Goal: Obtain resource: Download file/media

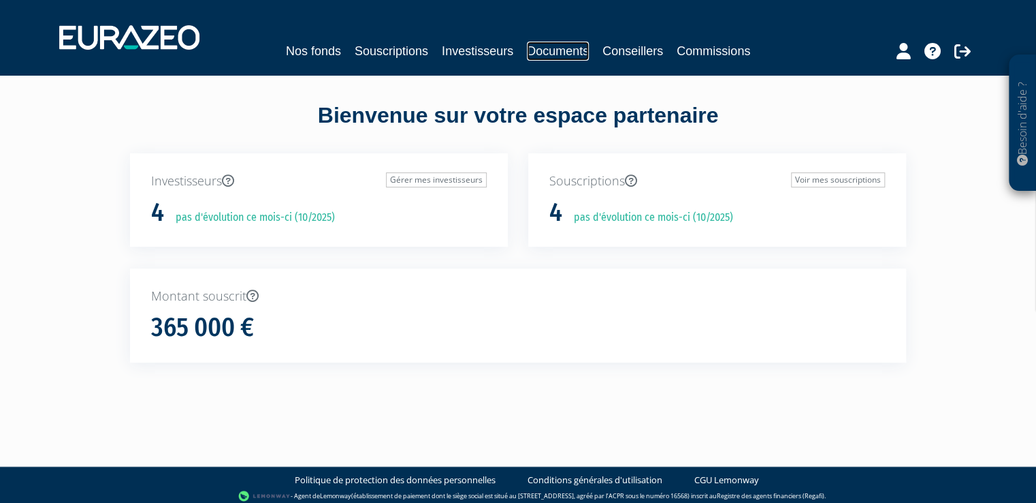
click at [560, 49] on link "Documents" at bounding box center [558, 51] width 62 height 19
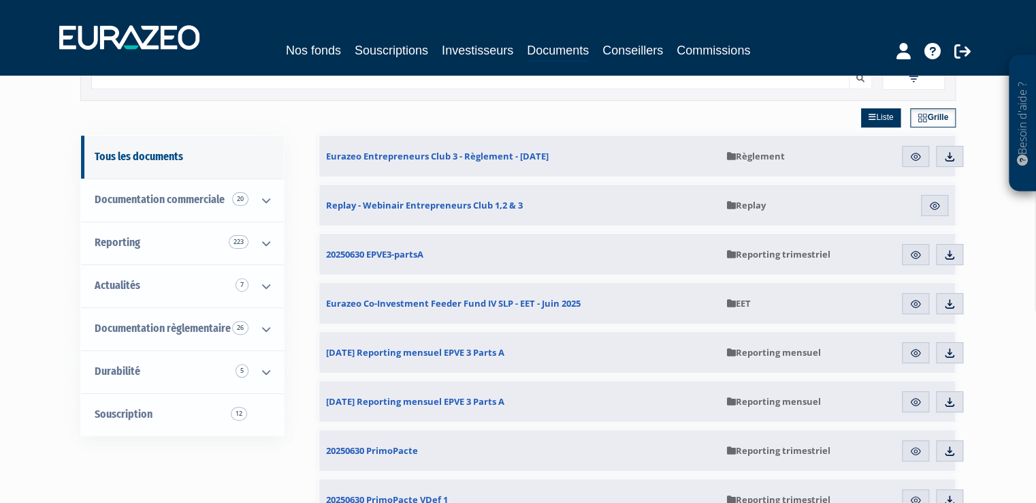
scroll to position [63, 0]
click at [947, 256] on img at bounding box center [950, 255] width 12 height 12
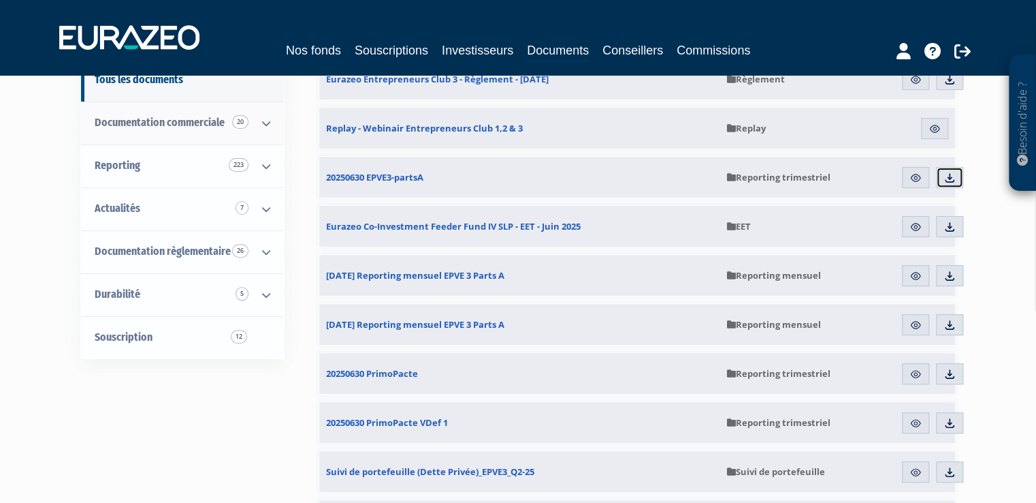
scroll to position [140, 0]
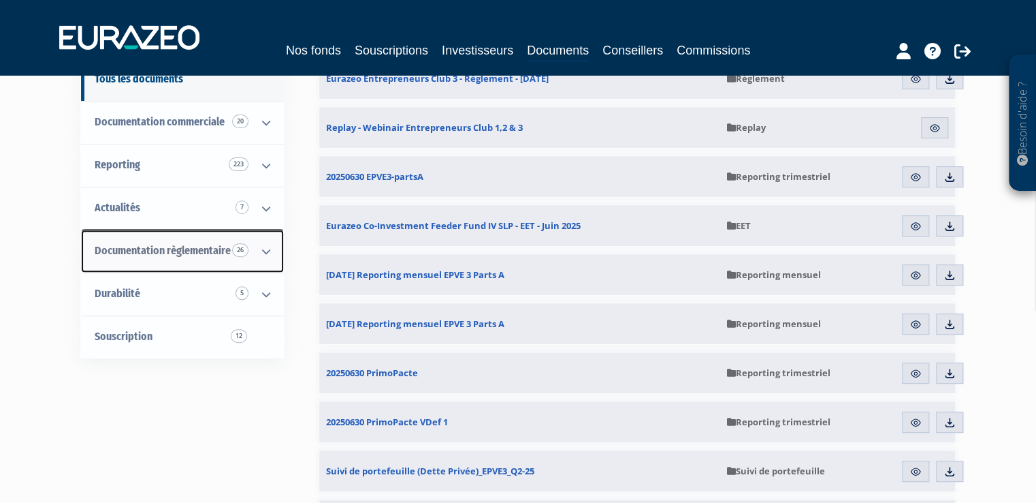
click at [180, 248] on span "Documentation règlementaire 26" at bounding box center [163, 250] width 136 height 13
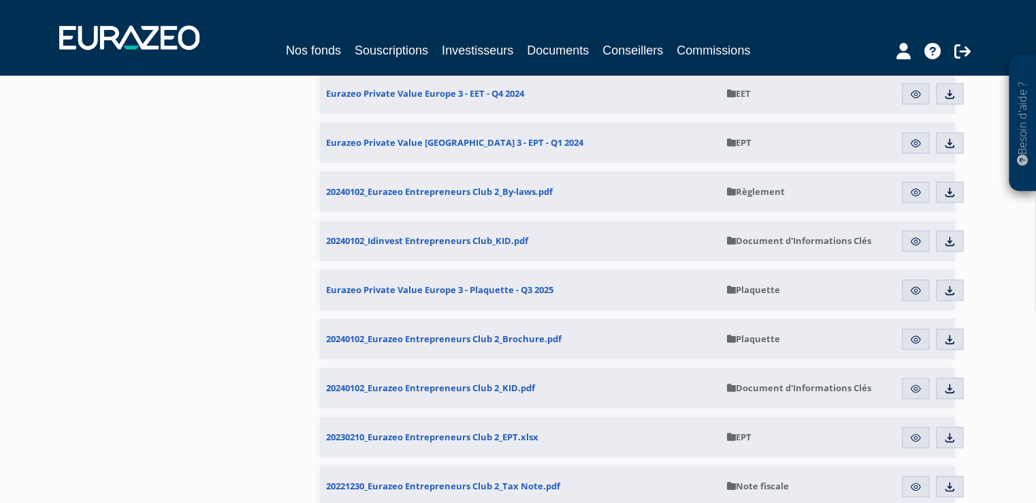
scroll to position [890, 0]
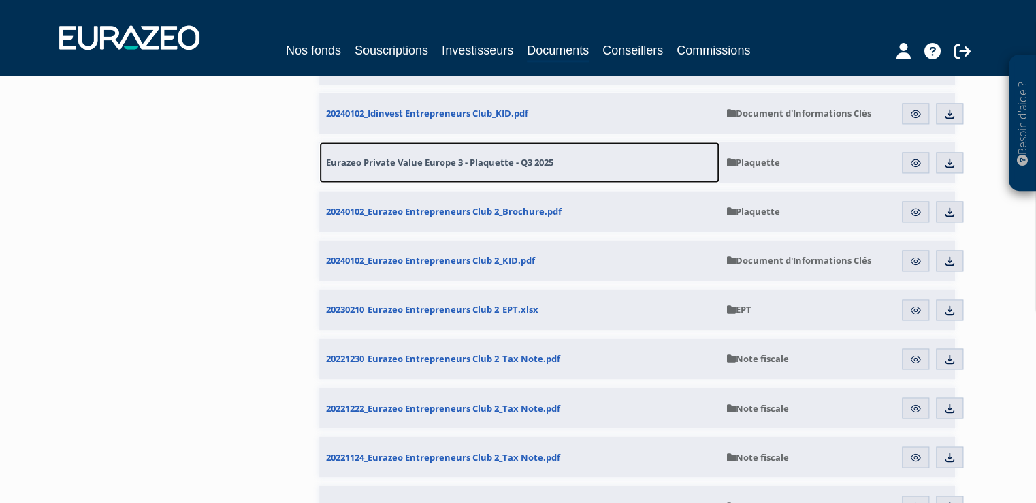
click at [484, 160] on span "Eurazeo Private Value Europe 3 - Plaquette - Q3 2025" at bounding box center [439, 162] width 227 height 12
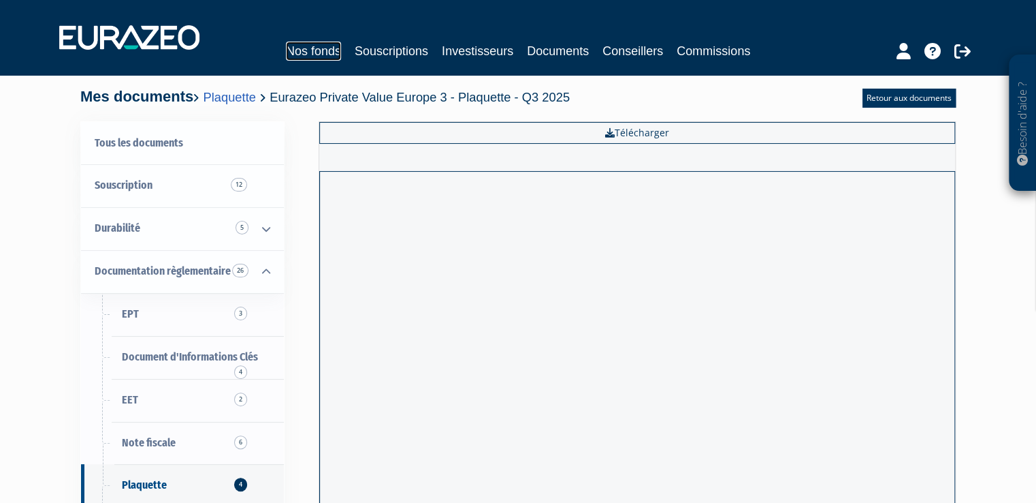
click at [315, 51] on link "Nos fonds" at bounding box center [313, 51] width 55 height 19
